Goal: Check status

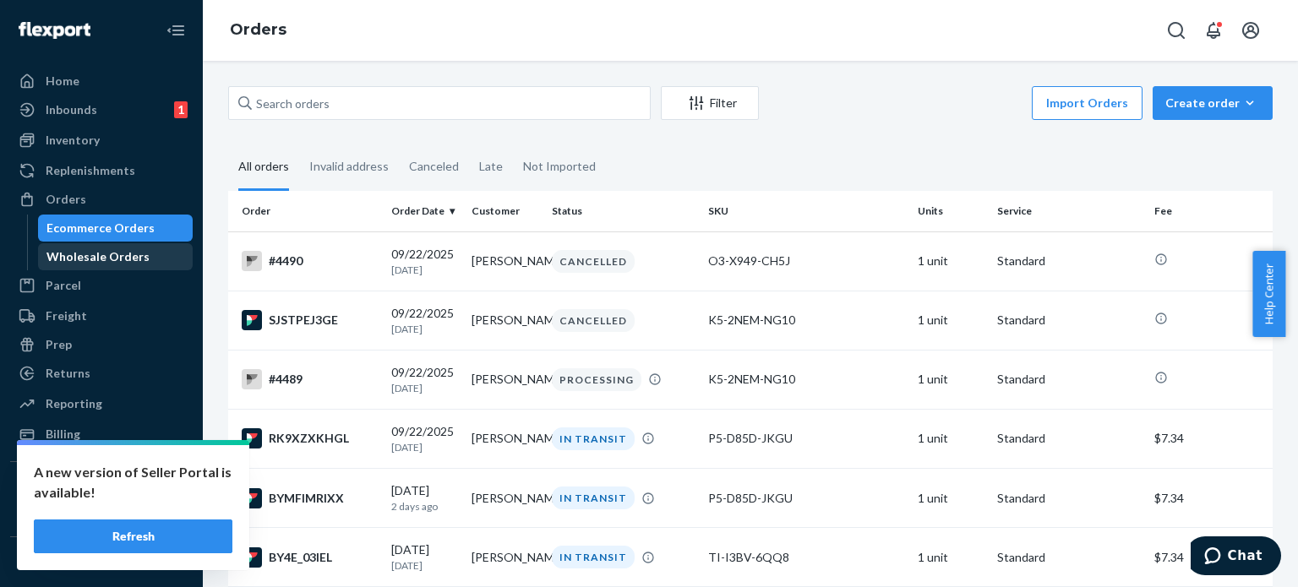
click at [120, 252] on div "Wholesale Orders" at bounding box center [97, 256] width 103 height 17
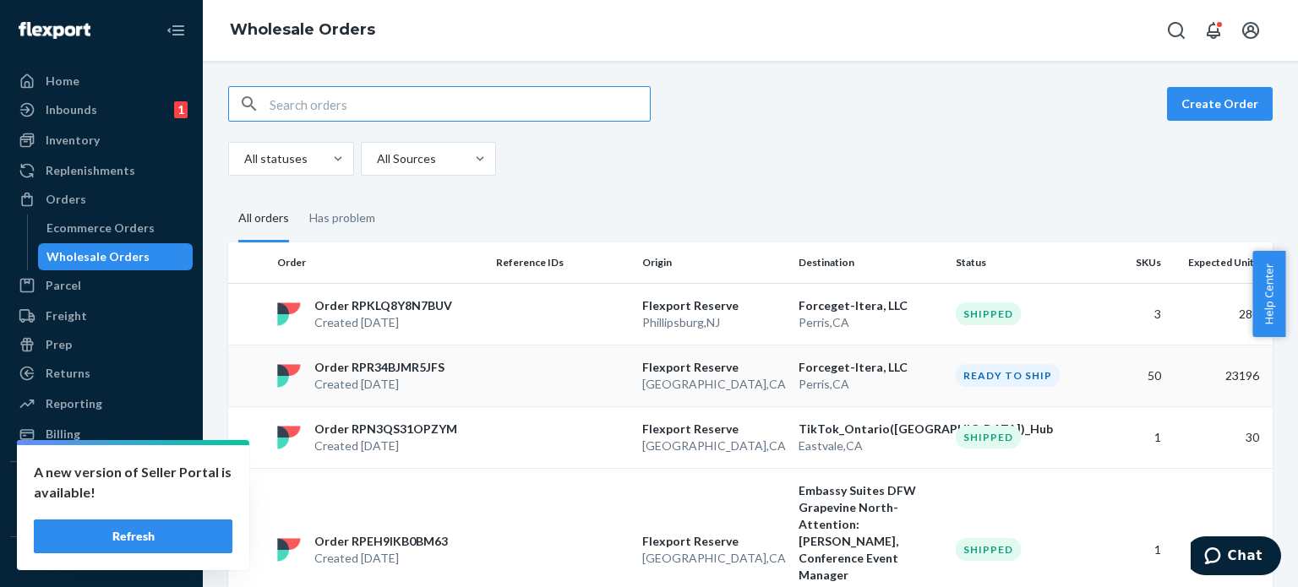
click at [416, 376] on p "Created [DATE]" at bounding box center [379, 384] width 130 height 17
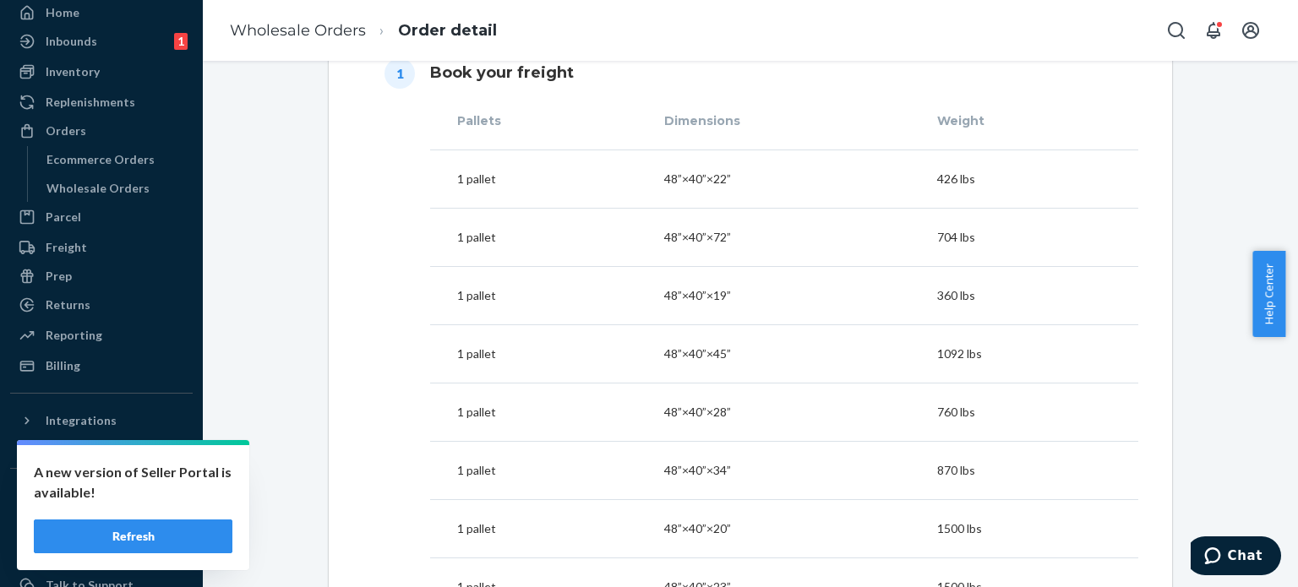
scroll to position [84, 0]
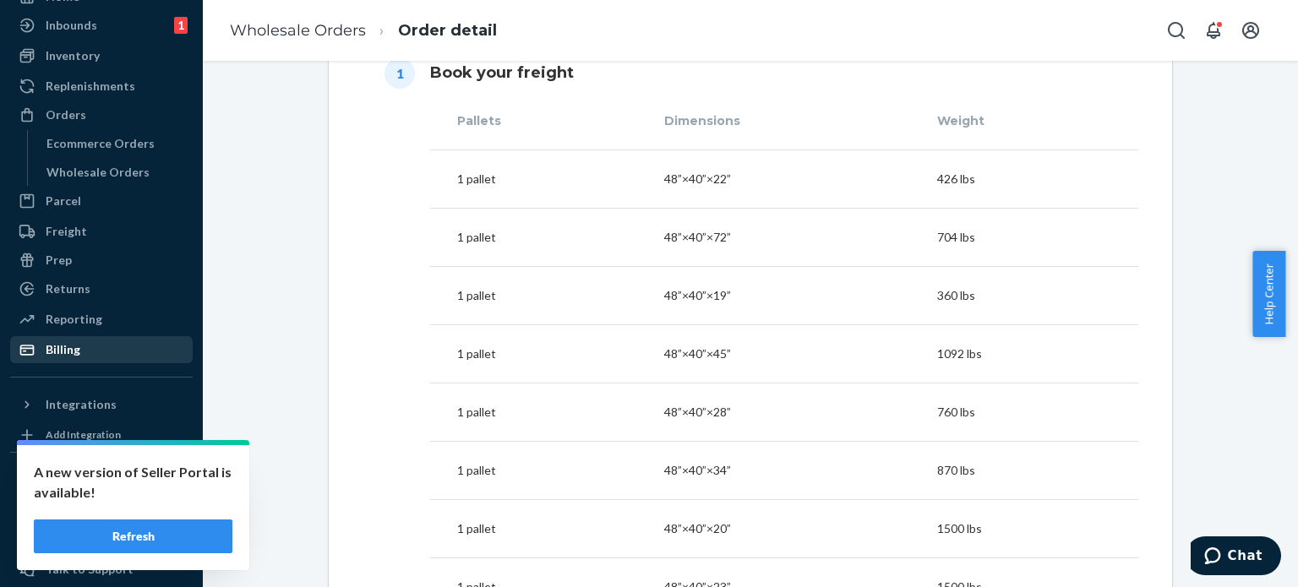
click at [83, 345] on div "Billing" at bounding box center [101, 350] width 179 height 24
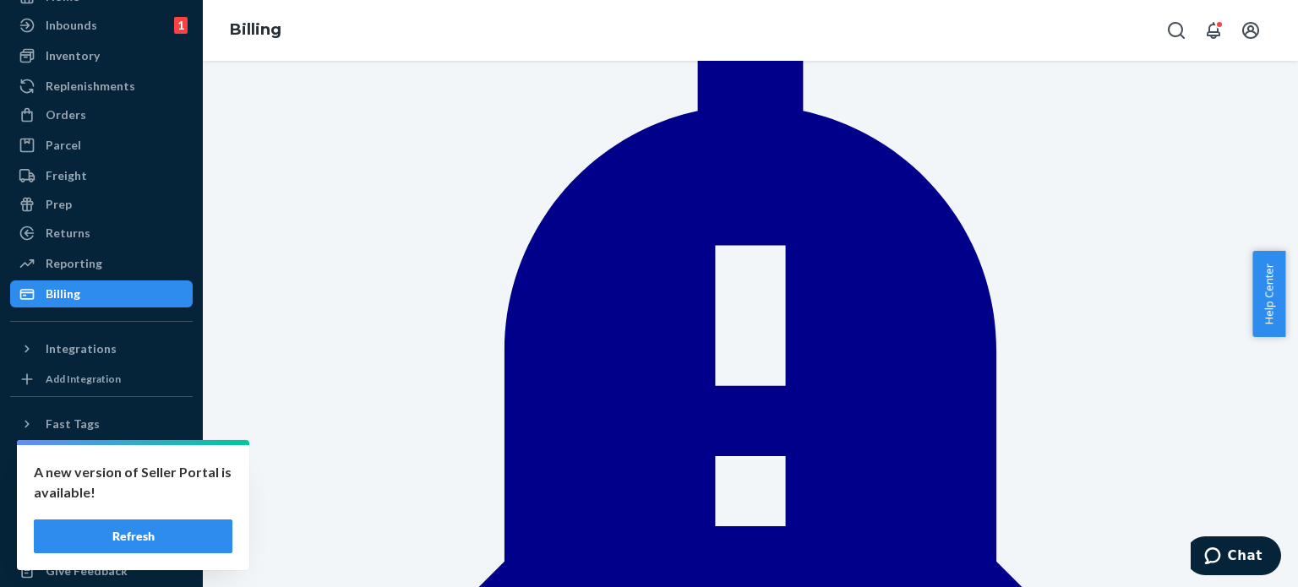
scroll to position [169, 0]
